Goal: Task Accomplishment & Management: Use online tool/utility

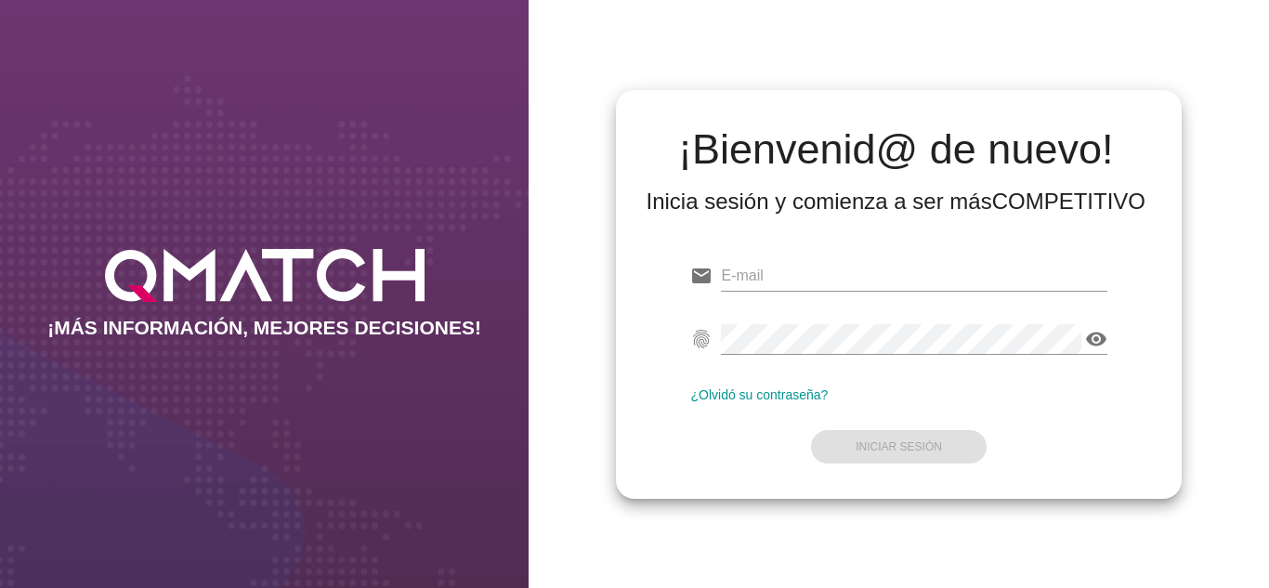
type input "[PERSON_NAME][EMAIL_ADDRESS][DOMAIN_NAME]"
click at [732, 417] on form "email [PERSON_NAME][EMAIL_ADDRESS][DOMAIN_NAME] fingerprint visibility ¿Olvidó …" at bounding box center [898, 359] width 416 height 219
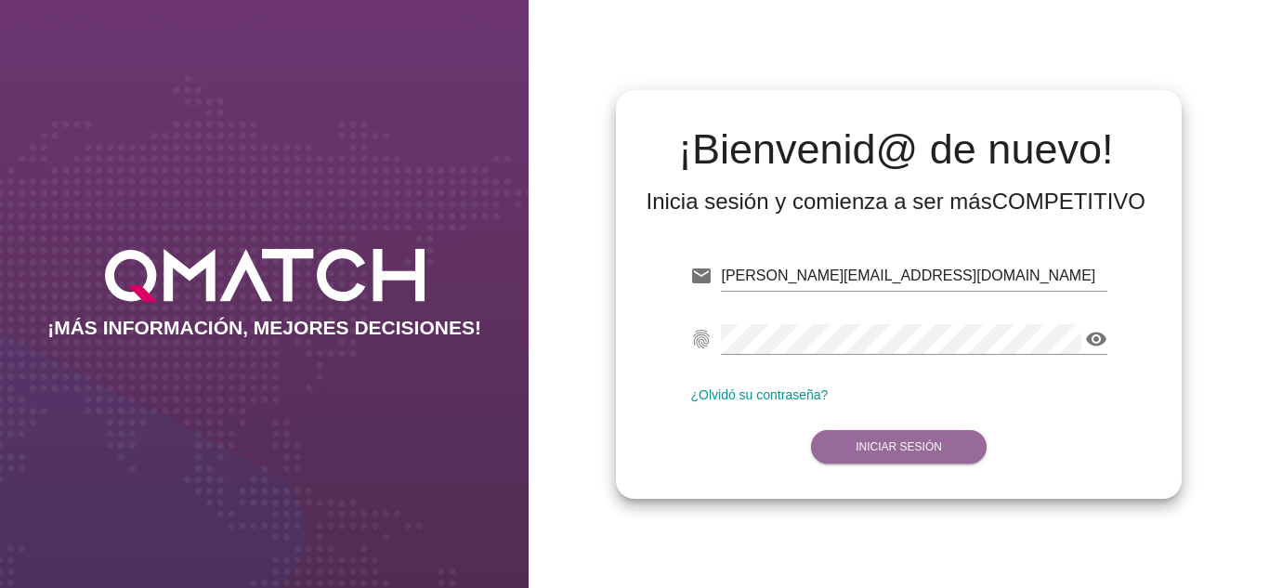
click at [881, 456] on button "Iniciar Sesión" at bounding box center [899, 446] width 176 height 33
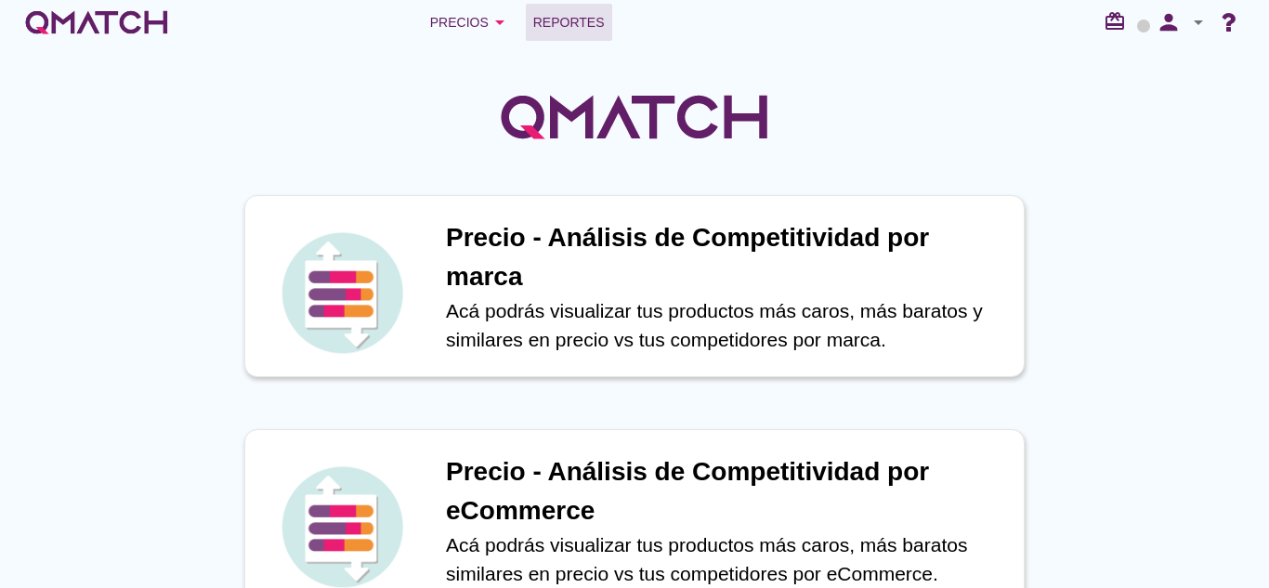
click at [582, 17] on span "Reportes" at bounding box center [569, 22] width 72 height 22
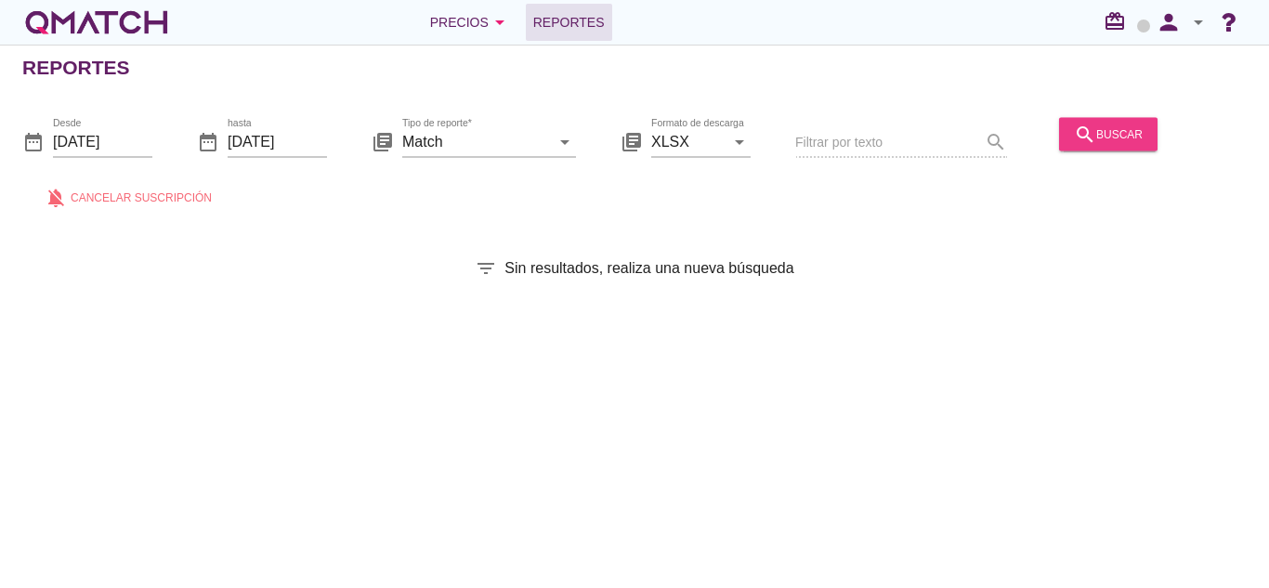
click at [1074, 145] on button "search buscar" at bounding box center [1108, 133] width 98 height 33
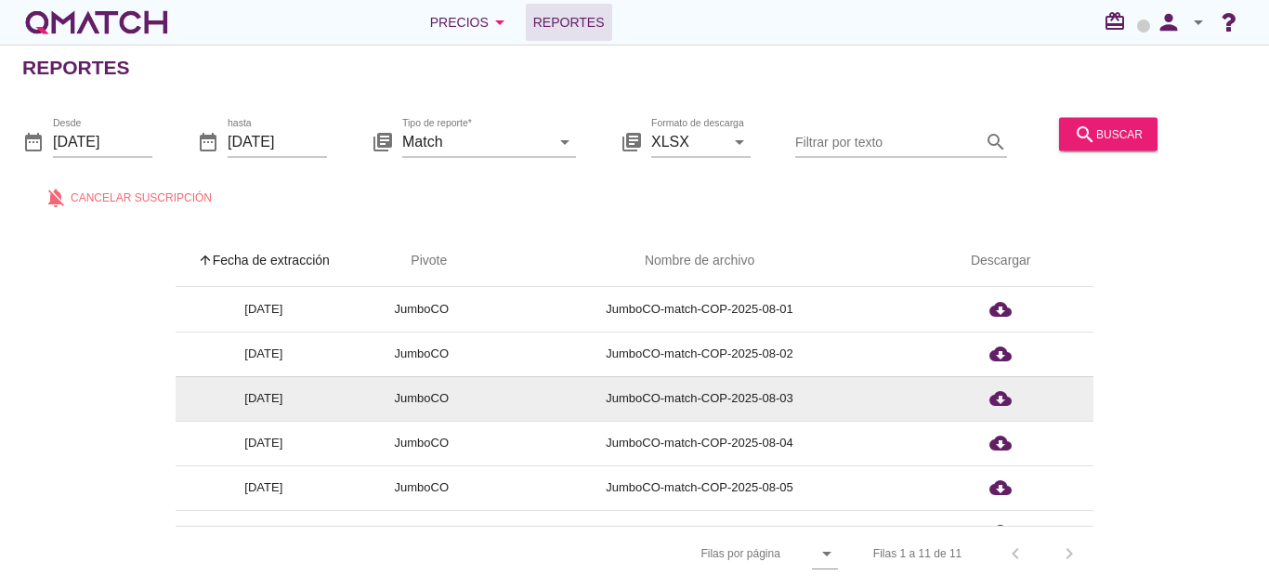
scroll to position [252, 0]
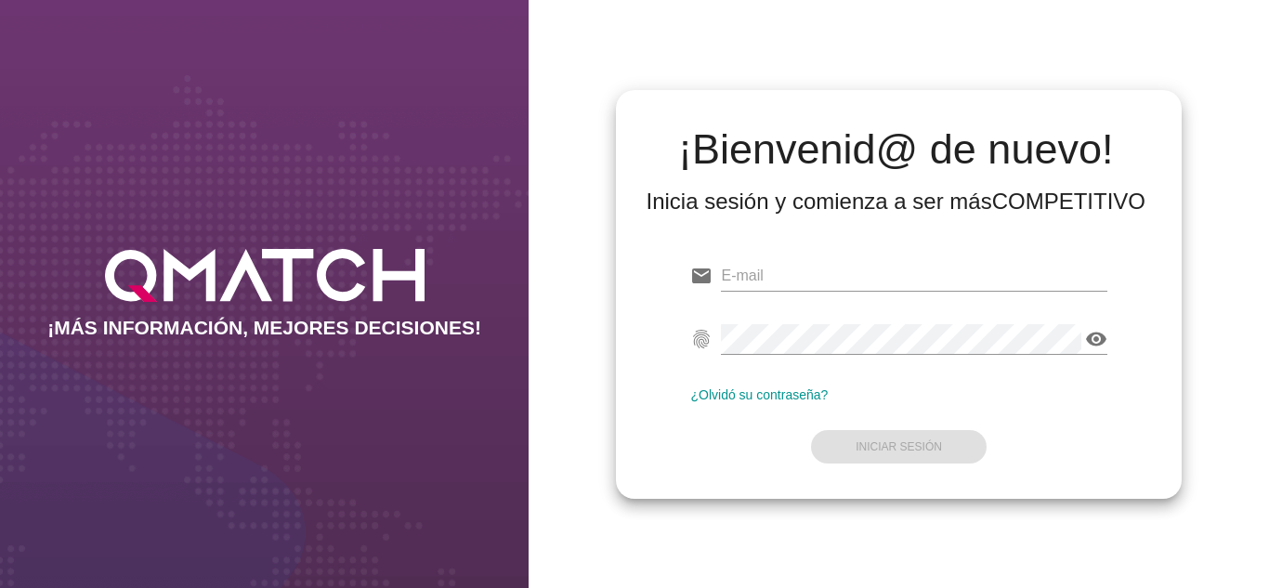
type input "[PERSON_NAME][EMAIL_ADDRESS][DOMAIN_NAME]"
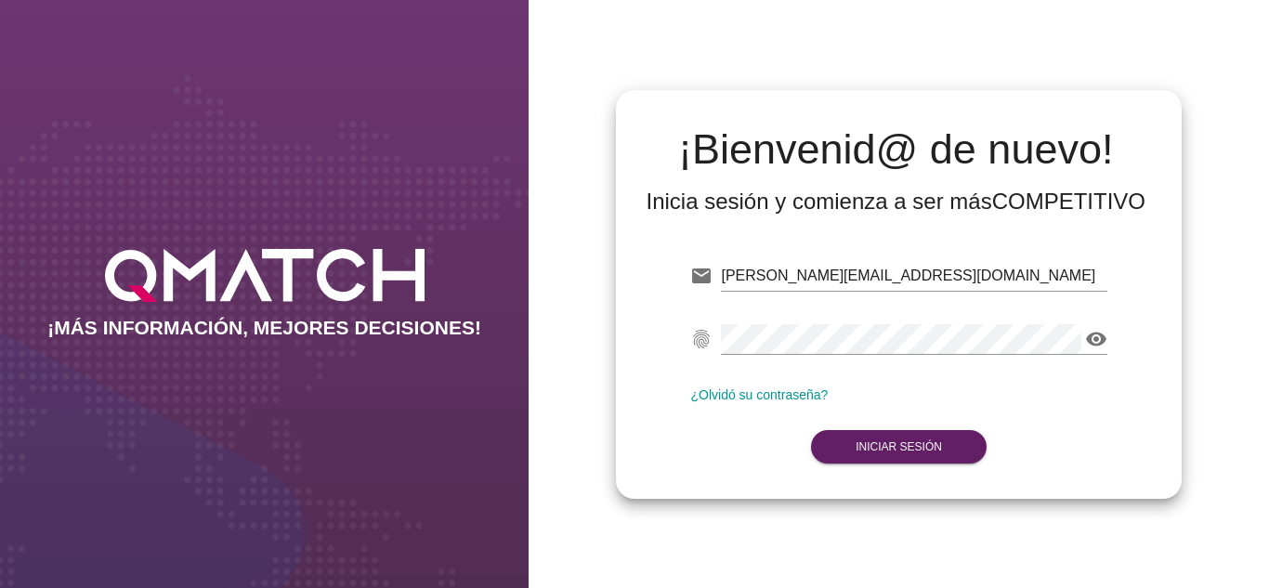
click at [883, 473] on div "email oscargerman.reyrojas@cencosud.com.co Correo no válido fingerprint visibil…" at bounding box center [898, 357] width 535 height 253
click at [884, 459] on button "Iniciar Sesión" at bounding box center [899, 446] width 176 height 33
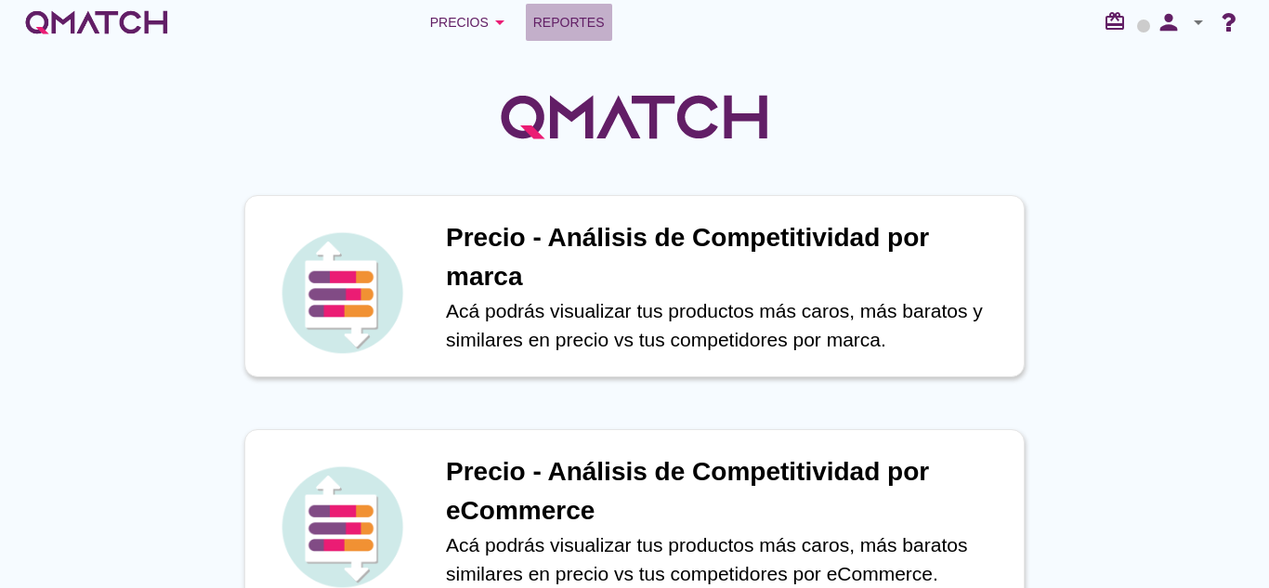
click at [553, 27] on span "Reportes" at bounding box center [569, 22] width 72 height 22
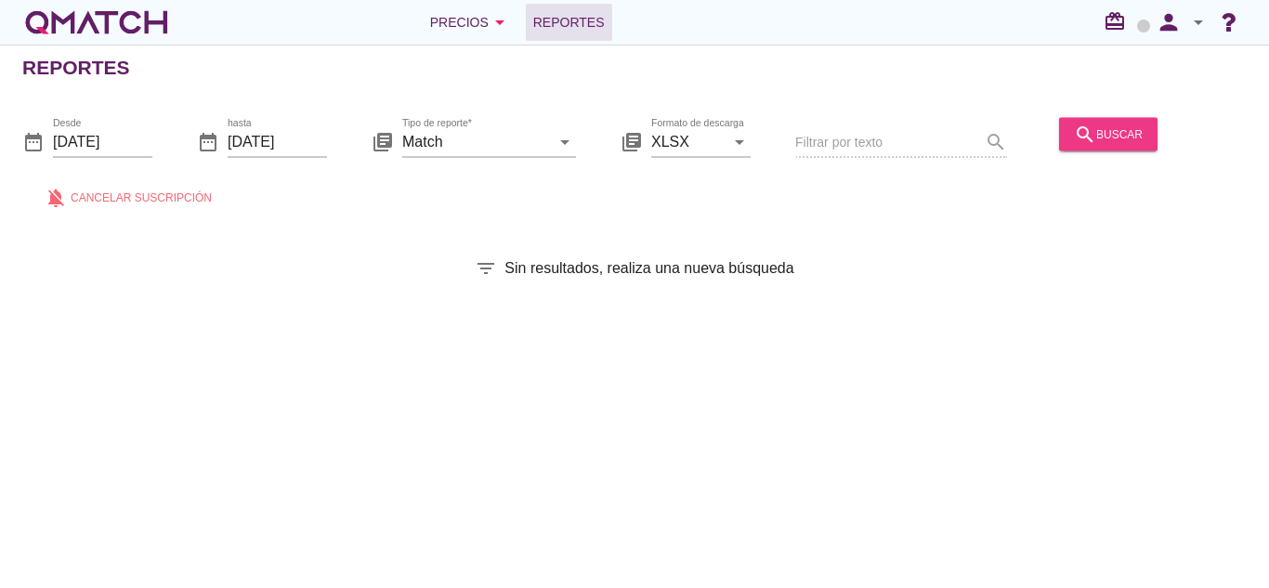
click at [1108, 126] on div "search buscar" at bounding box center [1108, 134] width 69 height 22
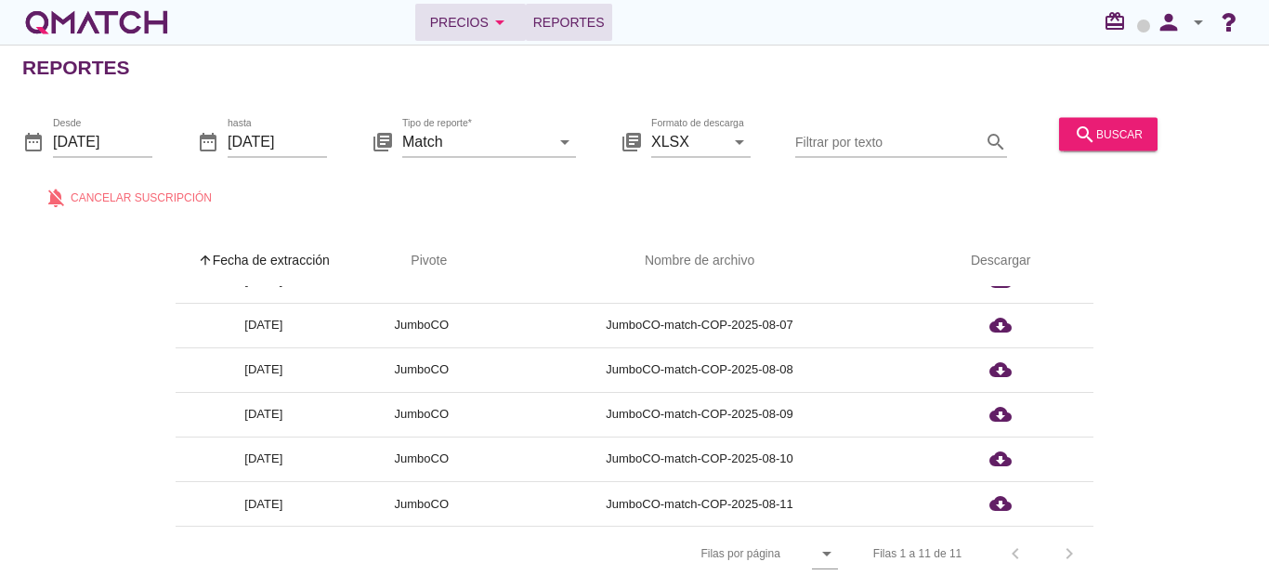
click at [466, 20] on div "Precios arrow_drop_down" at bounding box center [470, 22] width 81 height 22
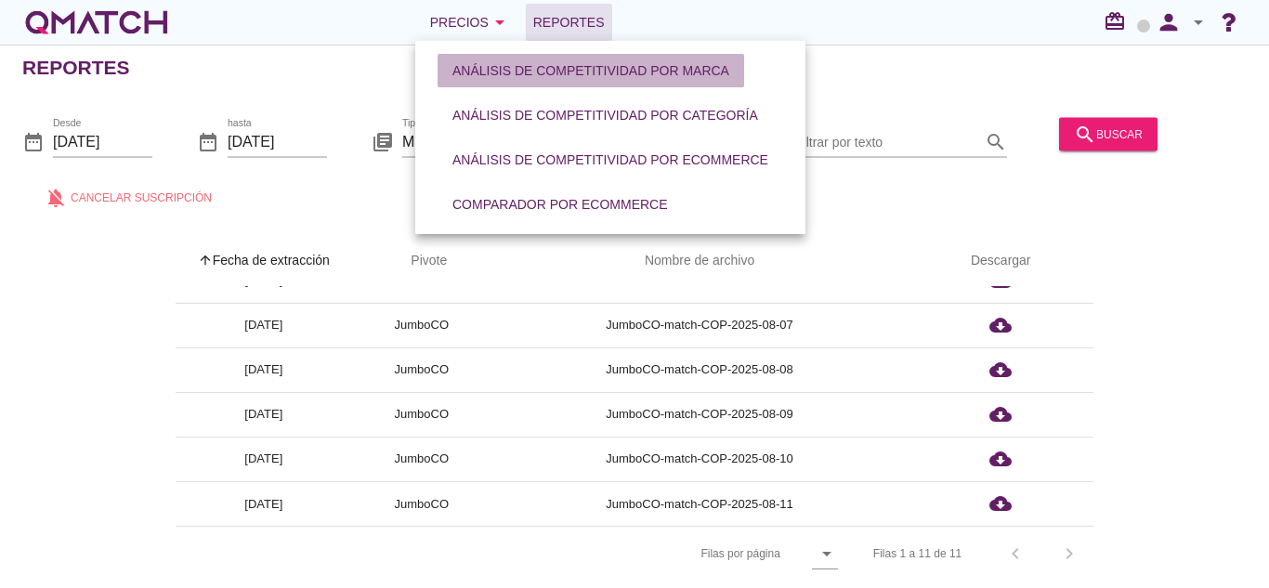
click at [547, 71] on div "Análisis de competitividad por marca" at bounding box center [590, 71] width 277 height 20
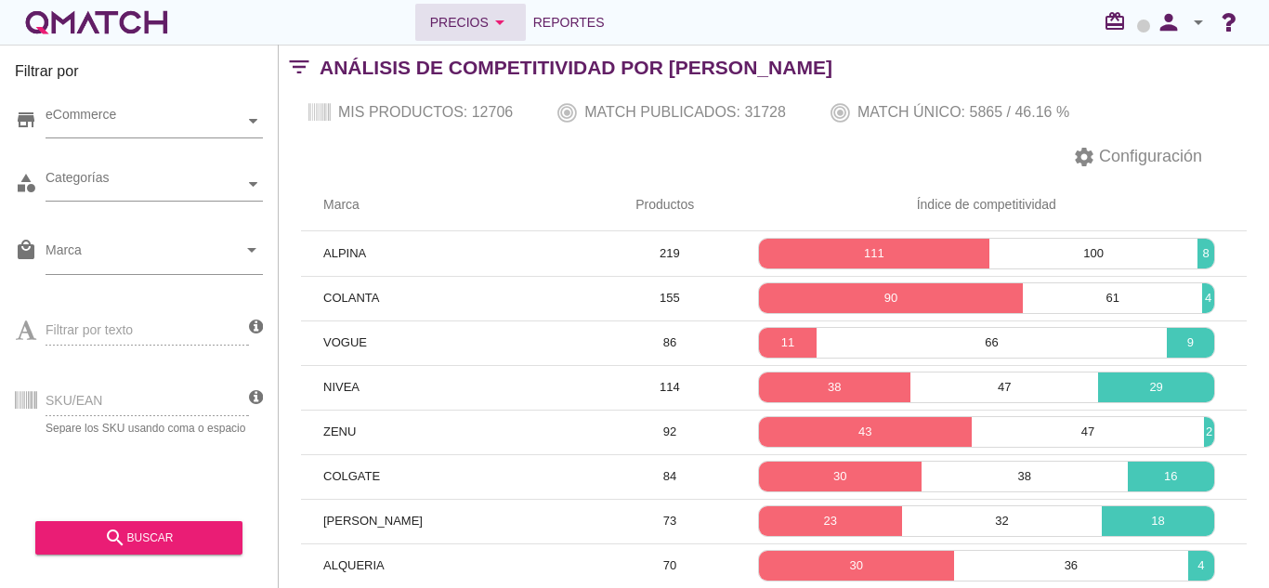
click at [487, 31] on div "Precios arrow_drop_down" at bounding box center [470, 22] width 81 height 22
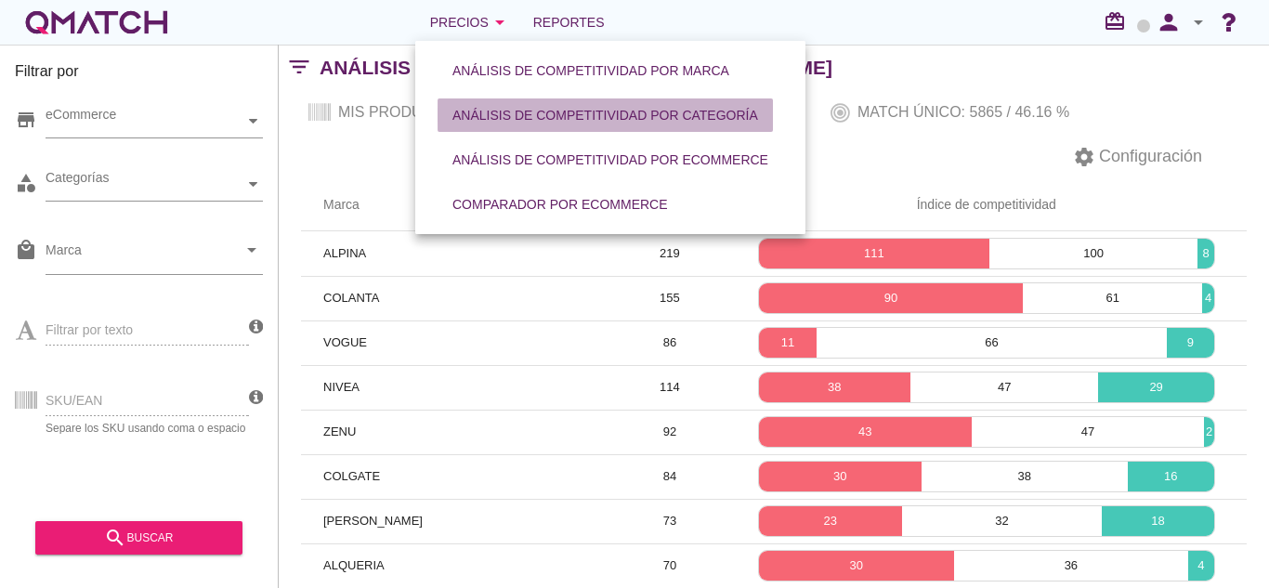
click at [498, 115] on div "Análisis de competitividad por categoría" at bounding box center [605, 116] width 306 height 20
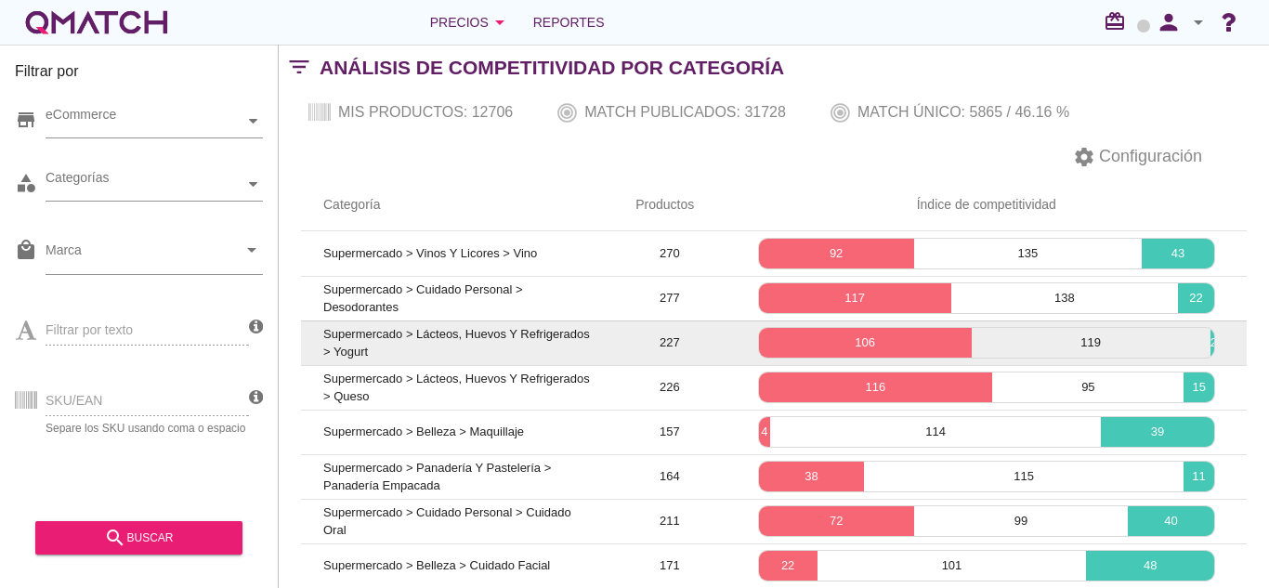
scroll to position [1, 0]
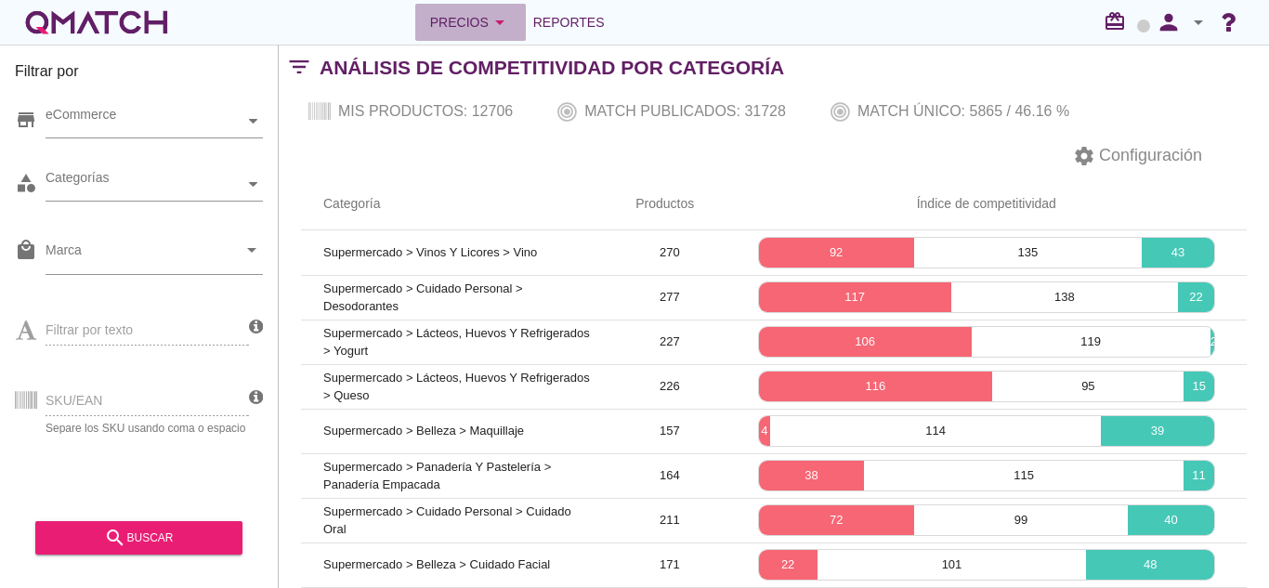
click at [459, 36] on button "Precios arrow_drop_down" at bounding box center [470, 22] width 111 height 37
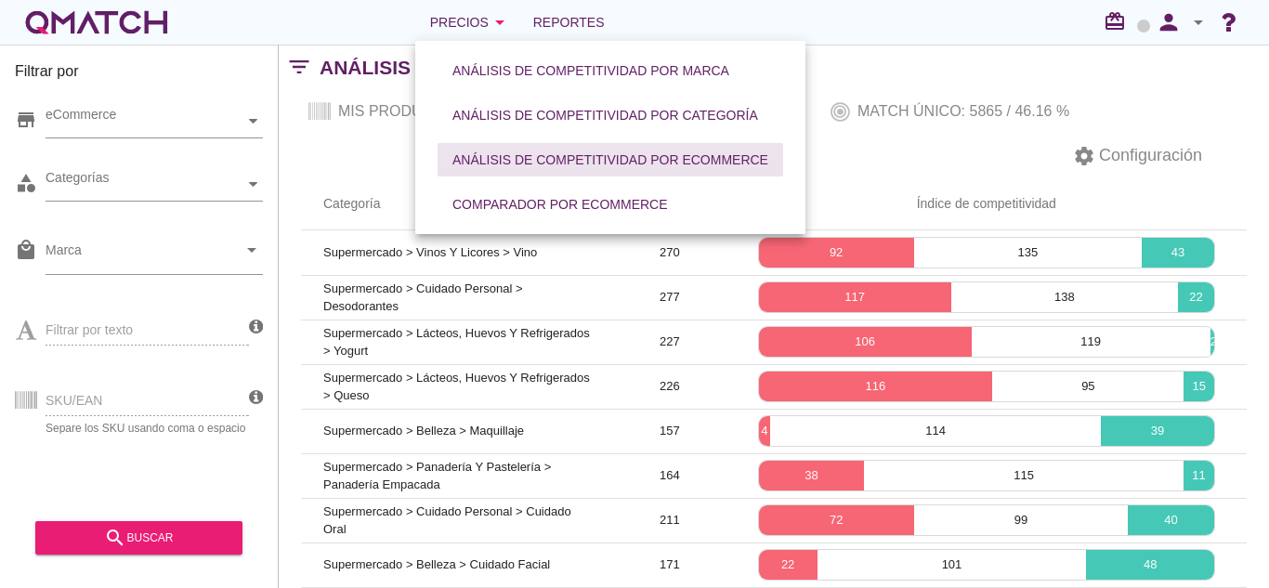
click at [490, 163] on div "Análisis de competitividad por eCommerce" at bounding box center [610, 160] width 316 height 20
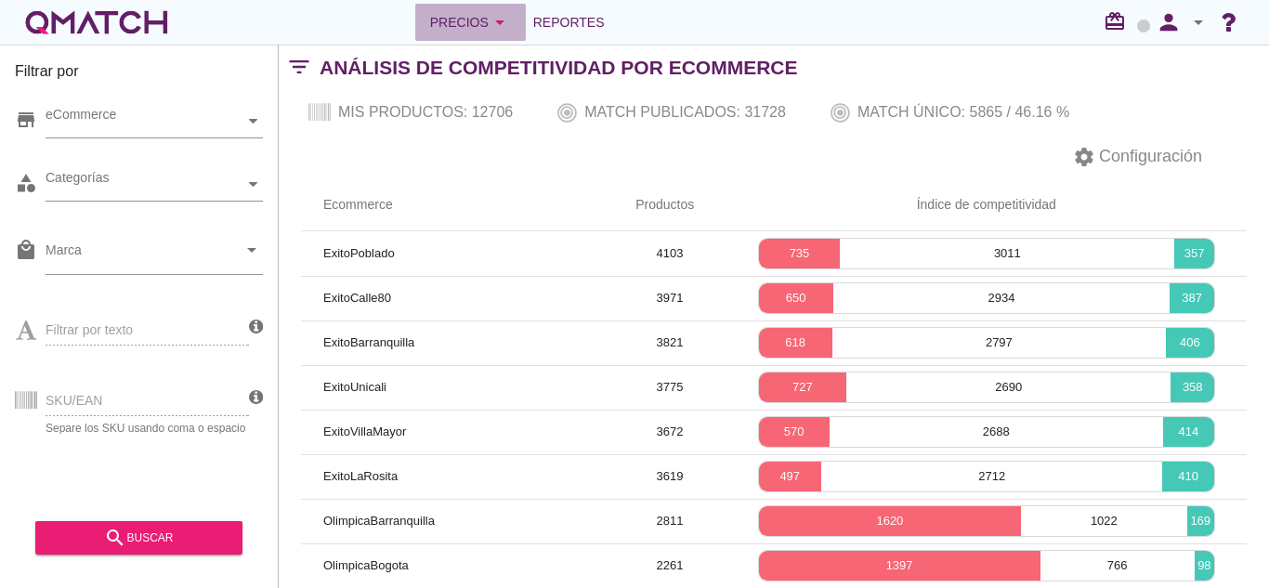
click at [468, 26] on div "Precios arrow_drop_down" at bounding box center [470, 22] width 81 height 22
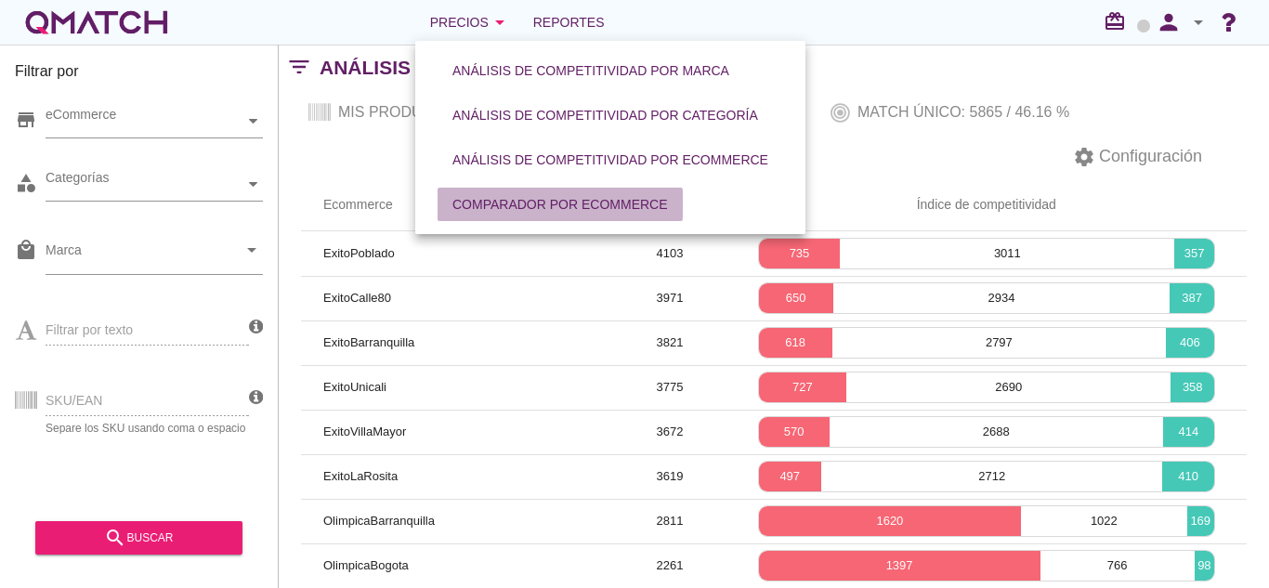
click at [491, 209] on div "Comparador por eCommerce" at bounding box center [560, 205] width 216 height 20
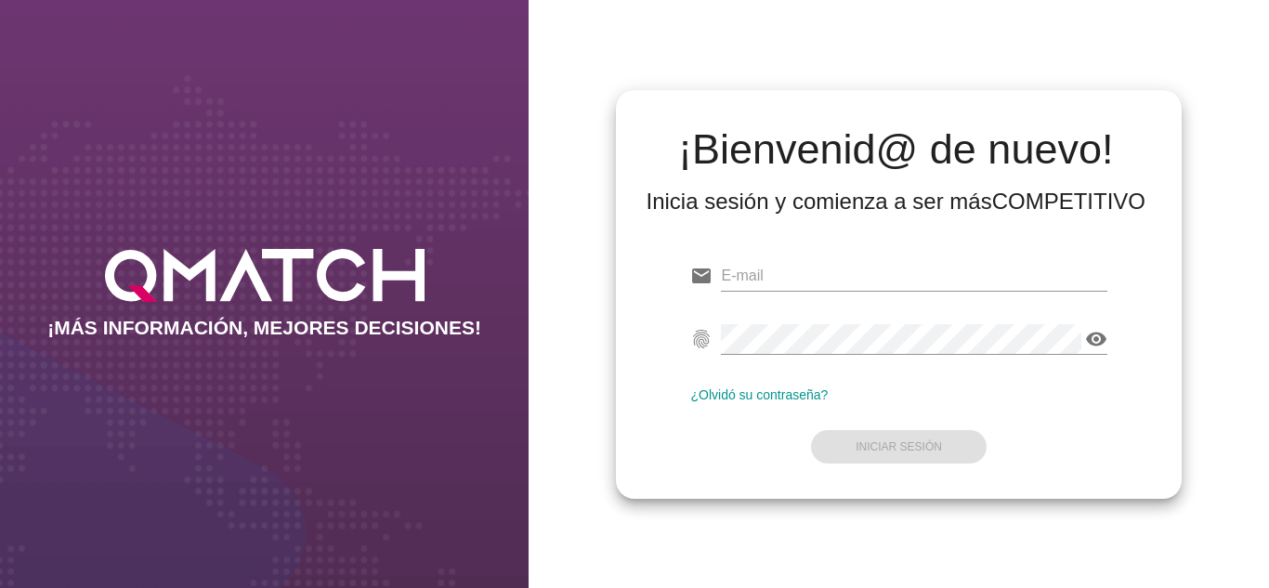
type input "[PERSON_NAME][EMAIL_ADDRESS][DOMAIN_NAME]"
click at [699, 449] on form "email [PERSON_NAME][EMAIL_ADDRESS][DOMAIN_NAME] fingerprint visibility ¿Olvidó …" at bounding box center [898, 359] width 416 height 219
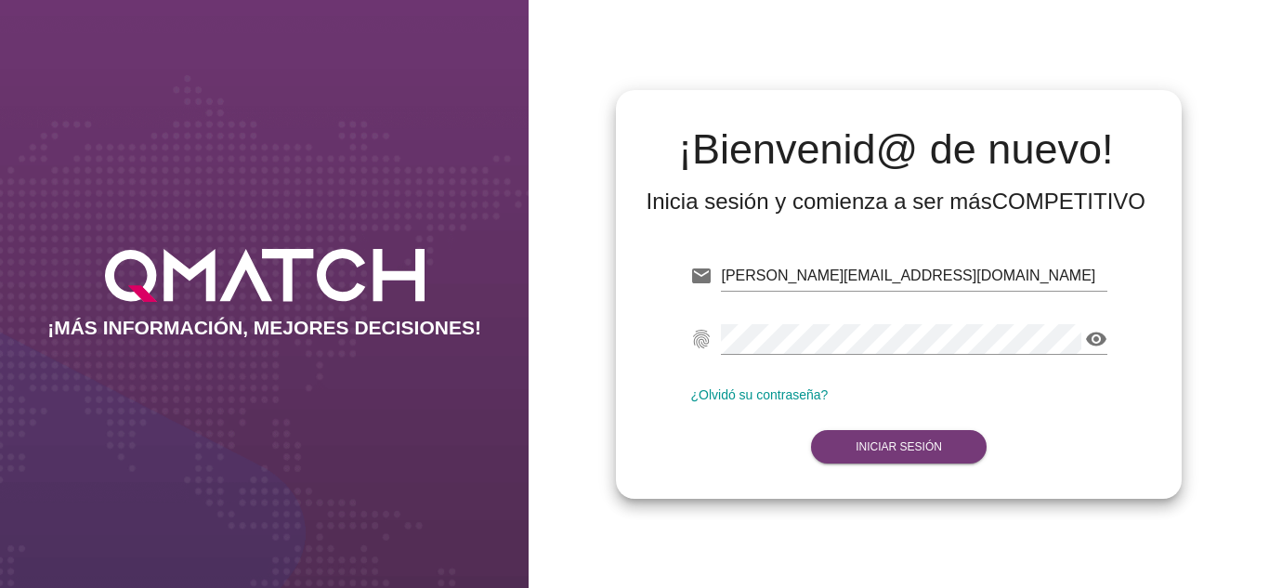
click at [862, 449] on strong "Iniciar Sesión" at bounding box center [899, 446] width 86 height 13
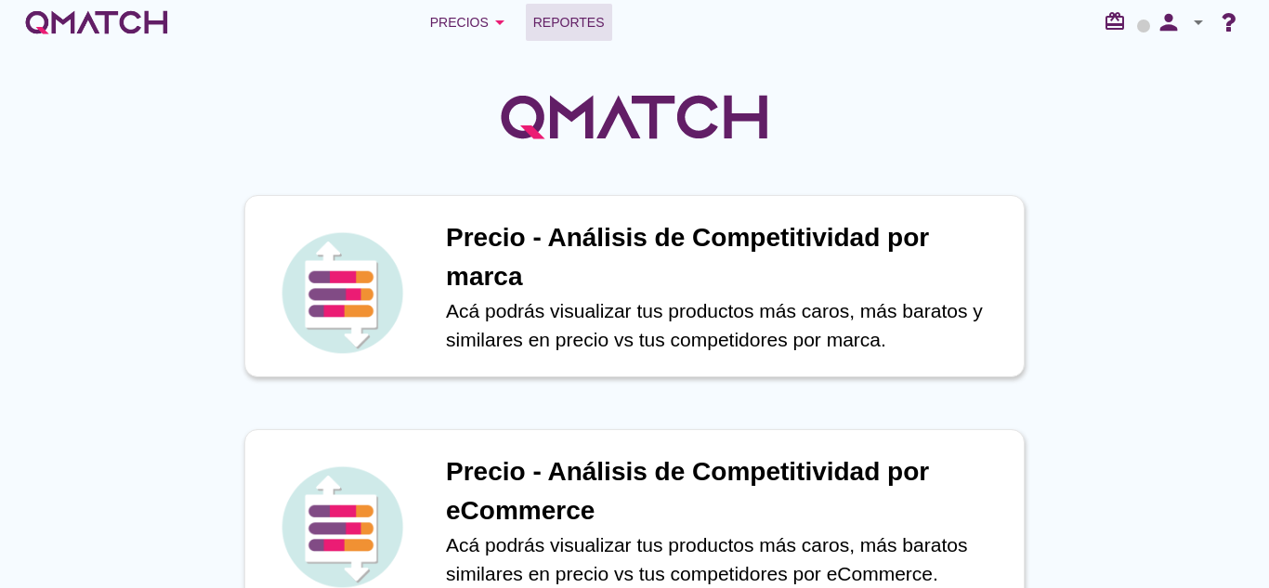
click at [546, 24] on span "Reportes" at bounding box center [569, 22] width 72 height 22
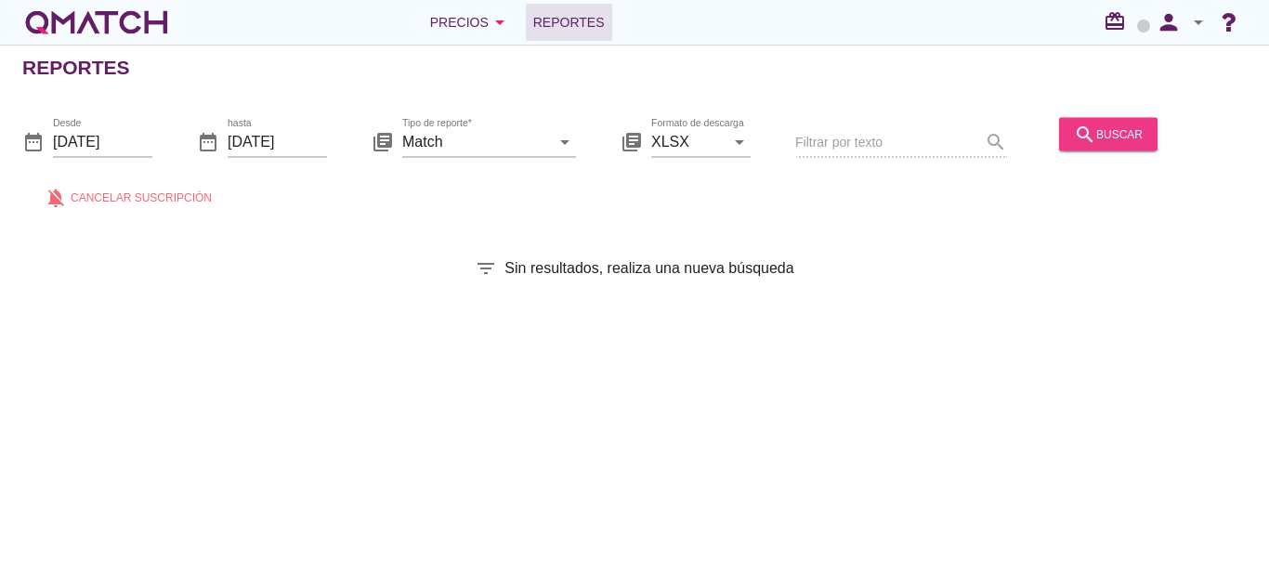
click at [1123, 132] on div "search buscar" at bounding box center [1108, 134] width 69 height 22
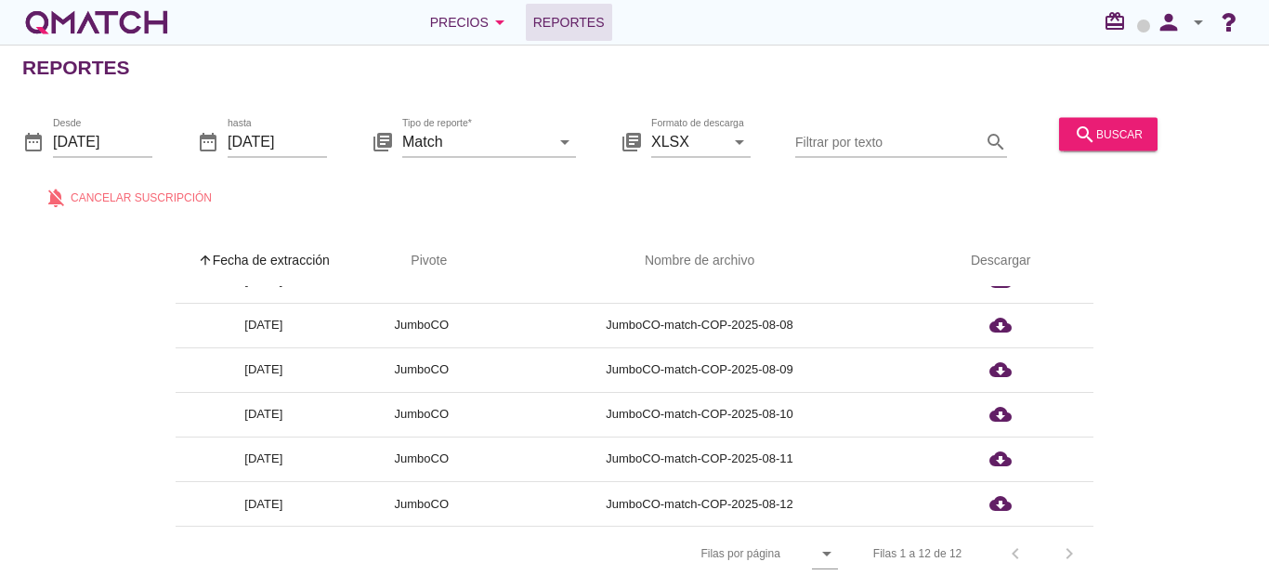
scroll to position [7, 0]
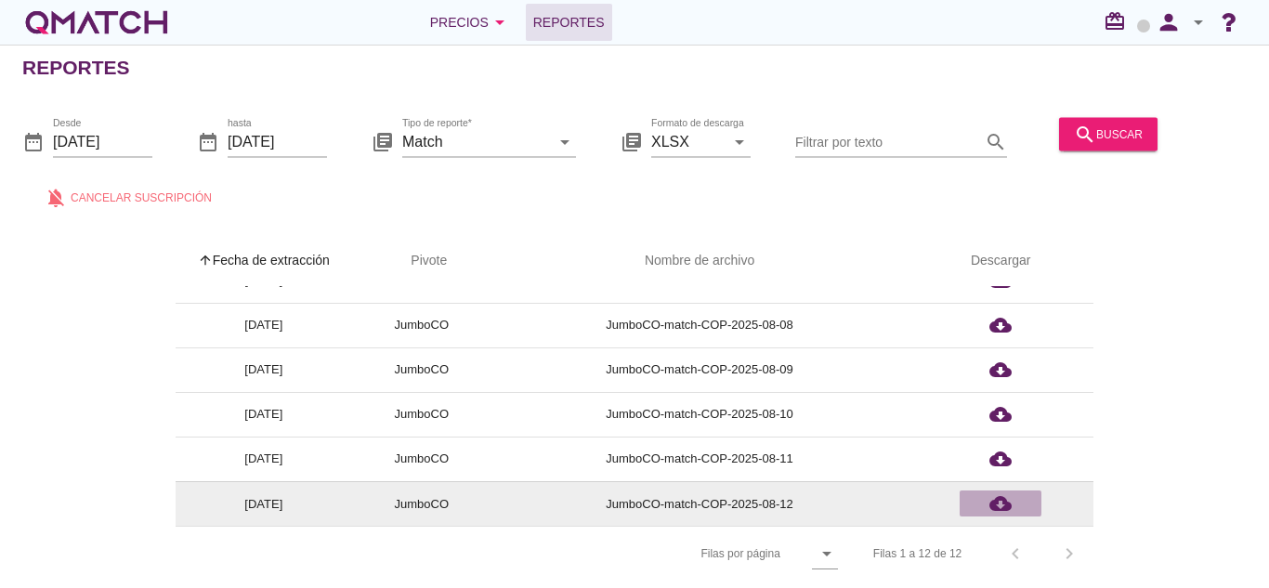
click at [1003, 497] on icon "cloud_download" at bounding box center [1000, 503] width 22 height 22
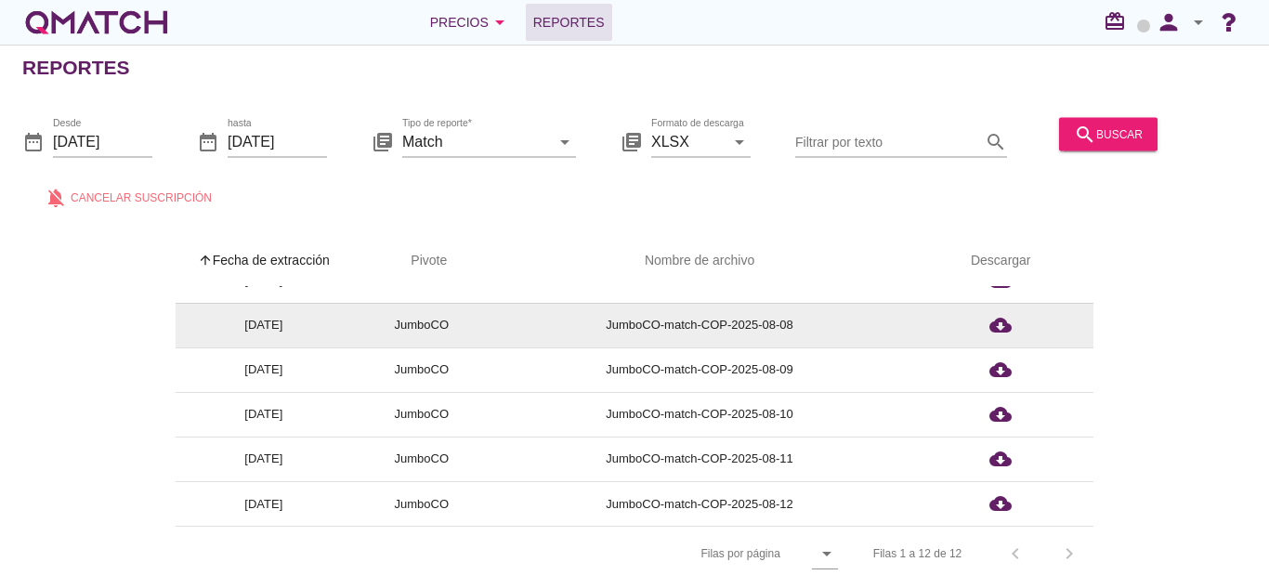
click at [891, 316] on td "JumboCO-match-COP-2025-08-08" at bounding box center [699, 325] width 416 height 45
